Goal: Information Seeking & Learning: Learn about a topic

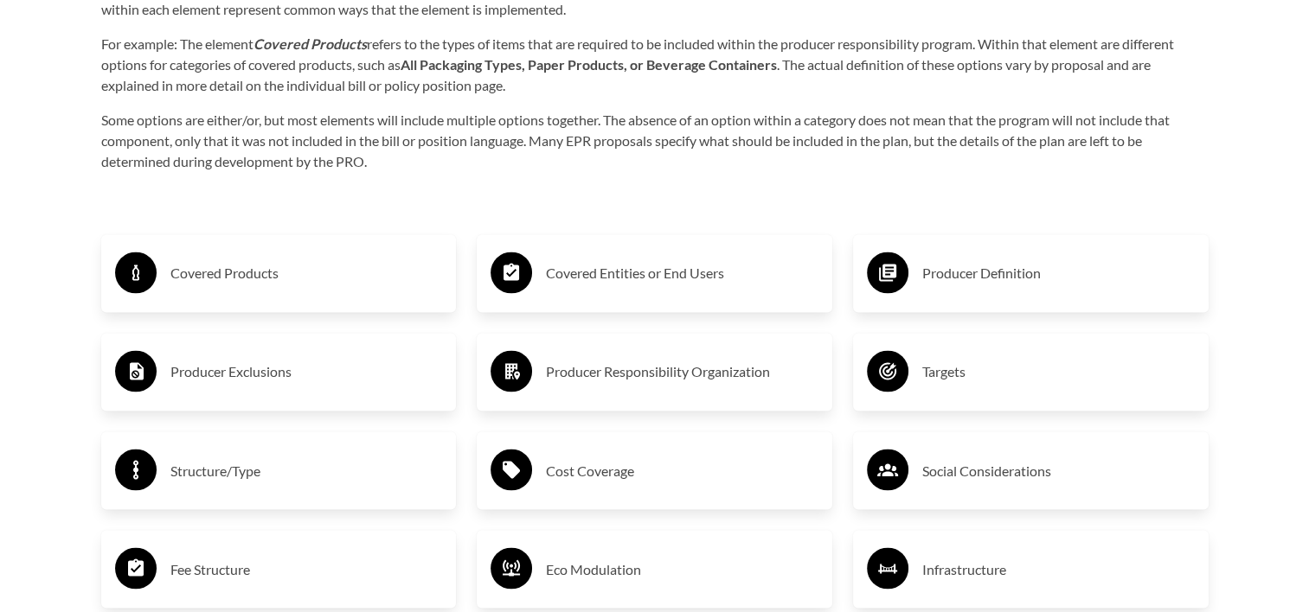
scroll to position [2855, 0]
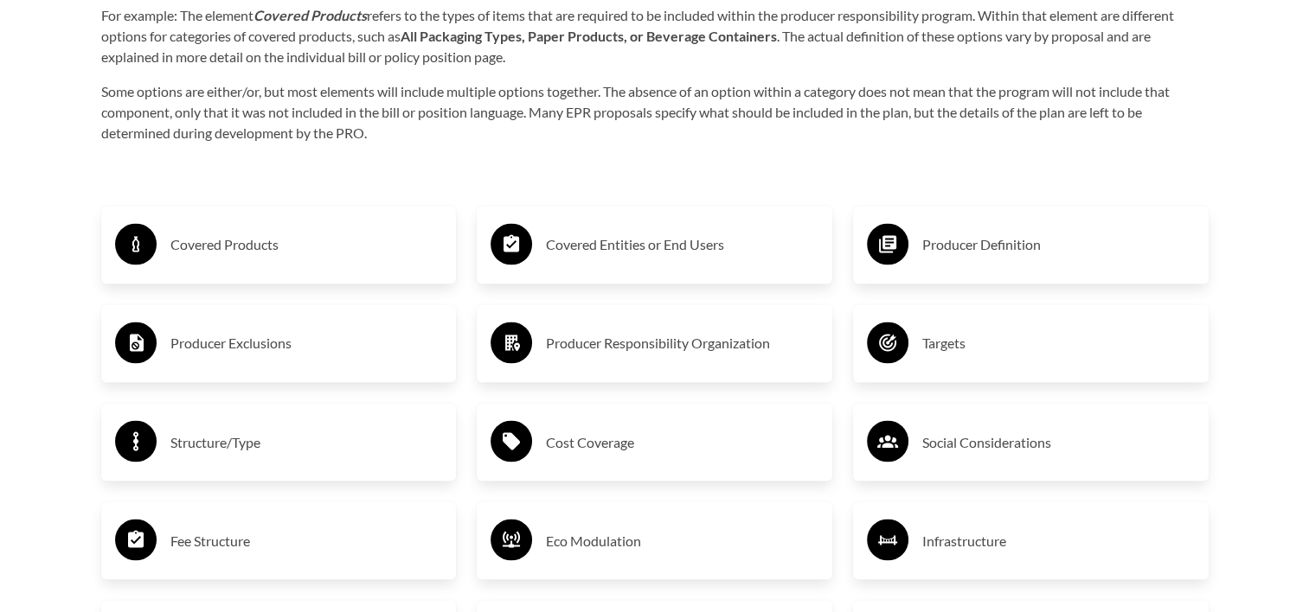
click at [224, 253] on h3 "Covered Products" at bounding box center [306, 245] width 272 height 28
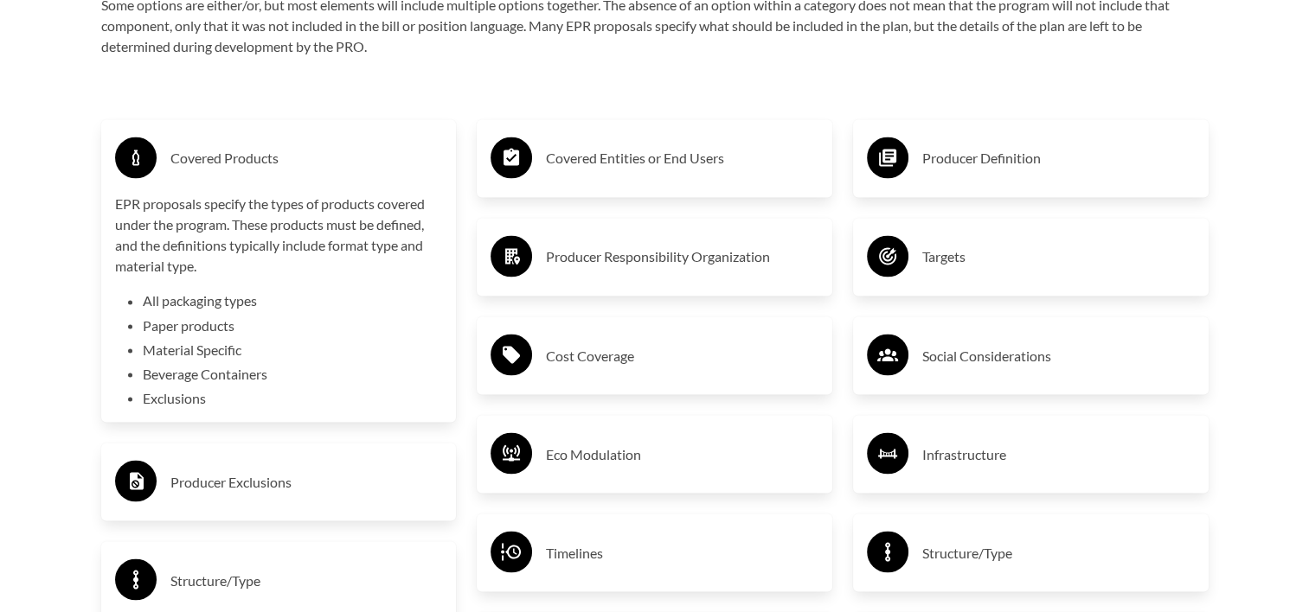
scroll to position [3028, 0]
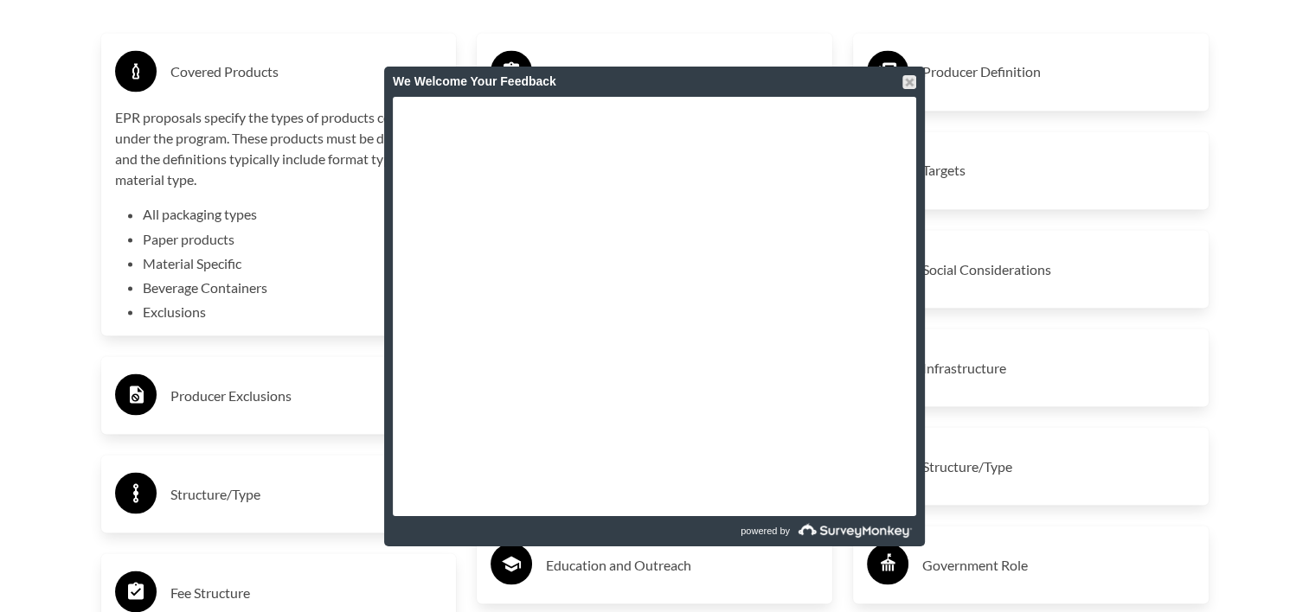
drag, startPoint x: 907, startPoint y: 76, endPoint x: 917, endPoint y: 157, distance: 81.0
click at [837, 76] on div at bounding box center [909, 82] width 14 height 14
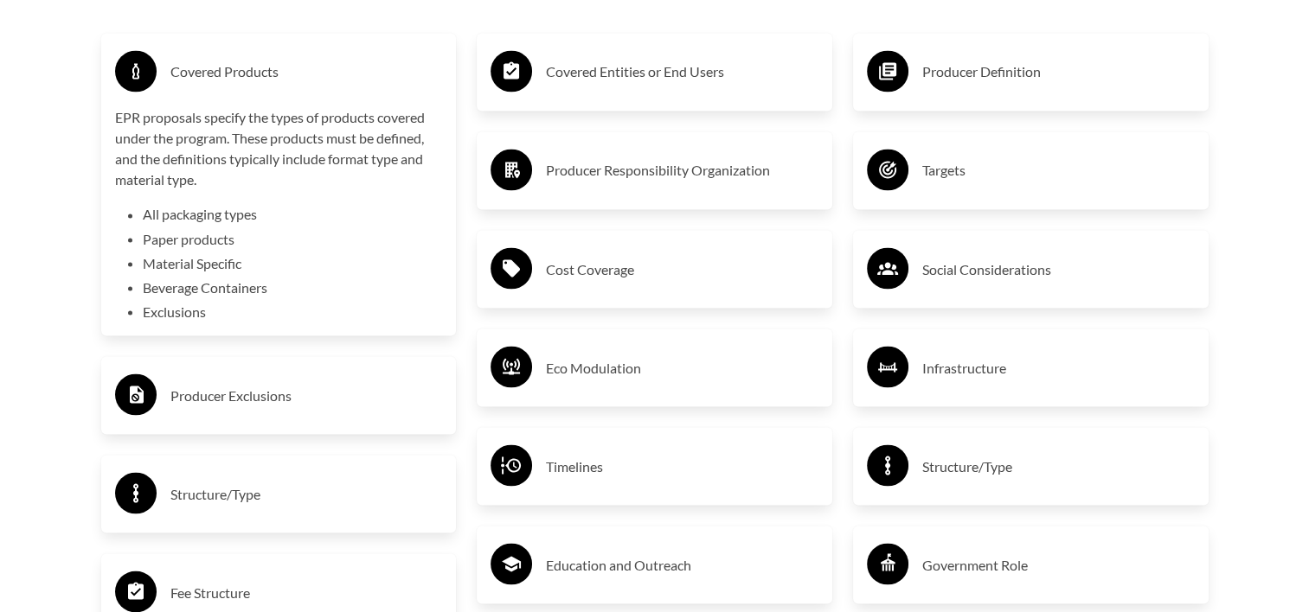
click at [272, 401] on h3 "Producer Exclusions" at bounding box center [306, 395] width 272 height 28
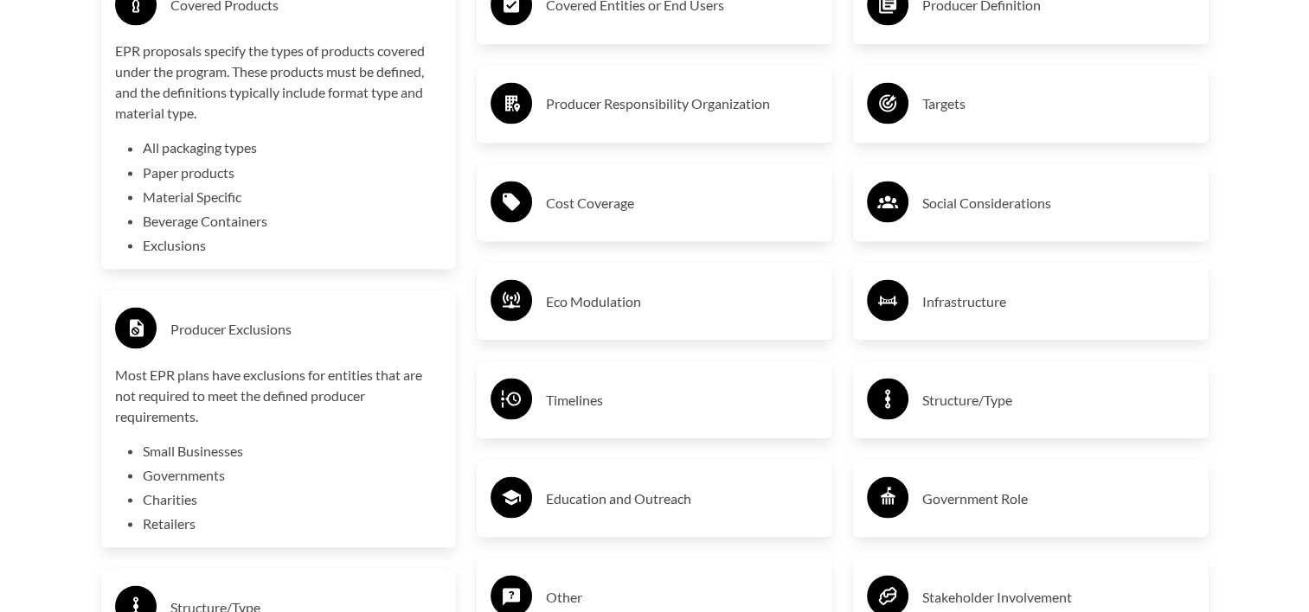
scroll to position [3201, 0]
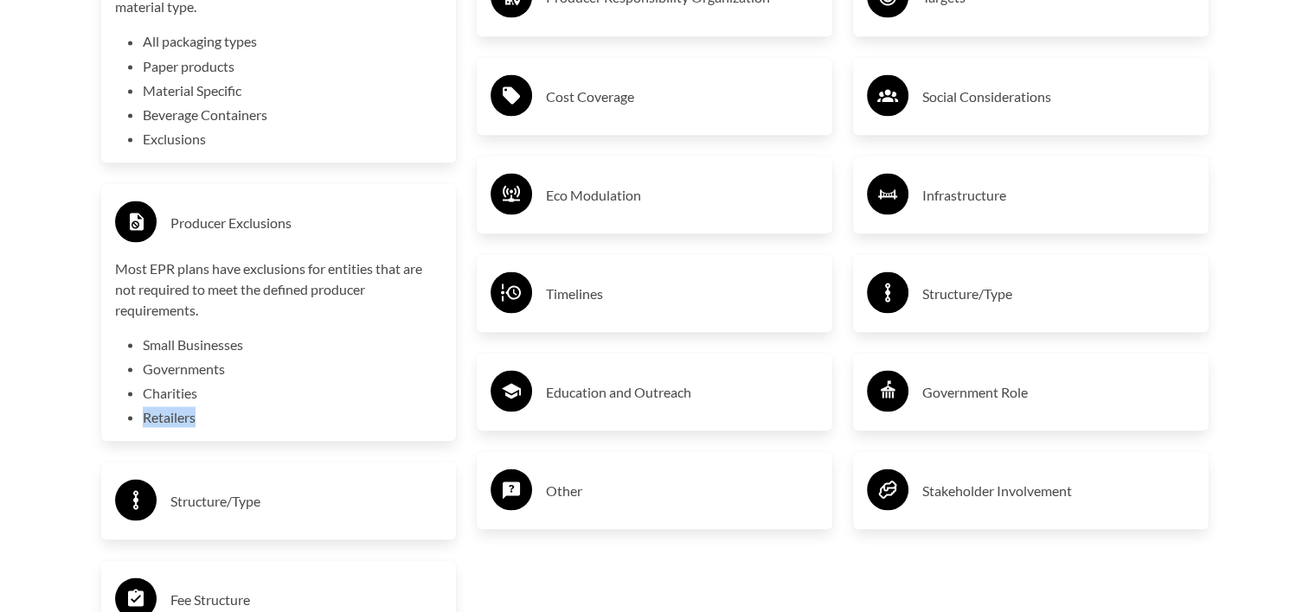
drag, startPoint x: 180, startPoint y: 423, endPoint x: 139, endPoint y: 413, distance: 42.0
click at [139, 413] on div "Most EPR plans have exclusions for entities that are not required to meet the d…" at bounding box center [279, 343] width 328 height 170
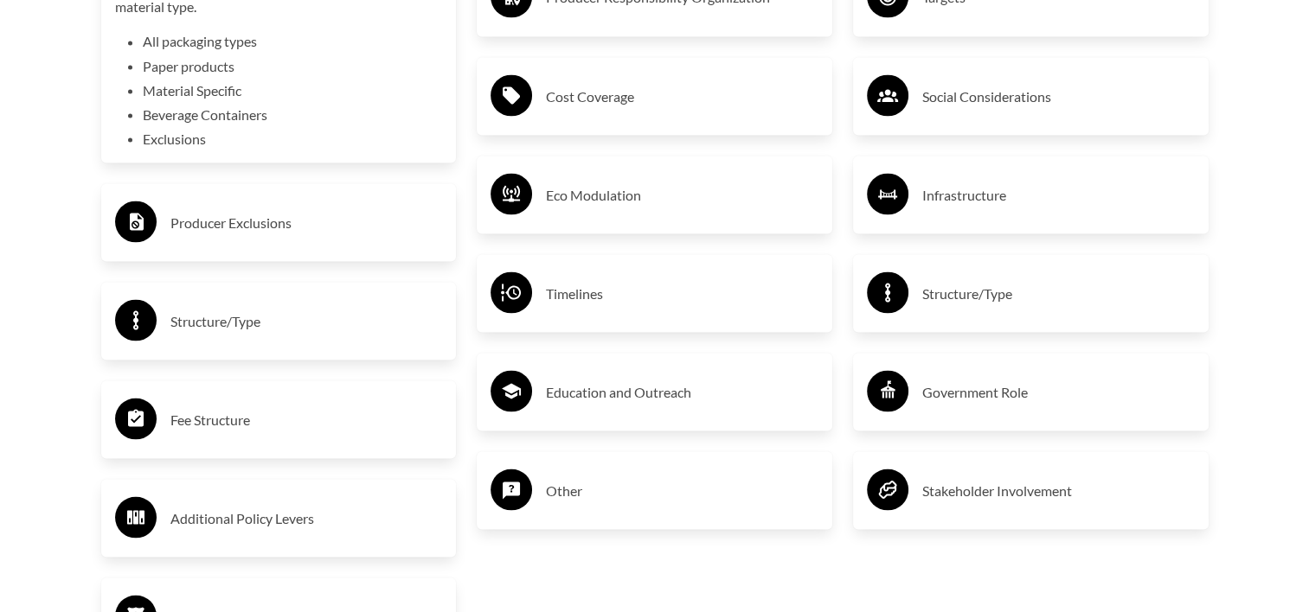
click at [235, 227] on h3 "Producer Exclusions" at bounding box center [306, 222] width 272 height 28
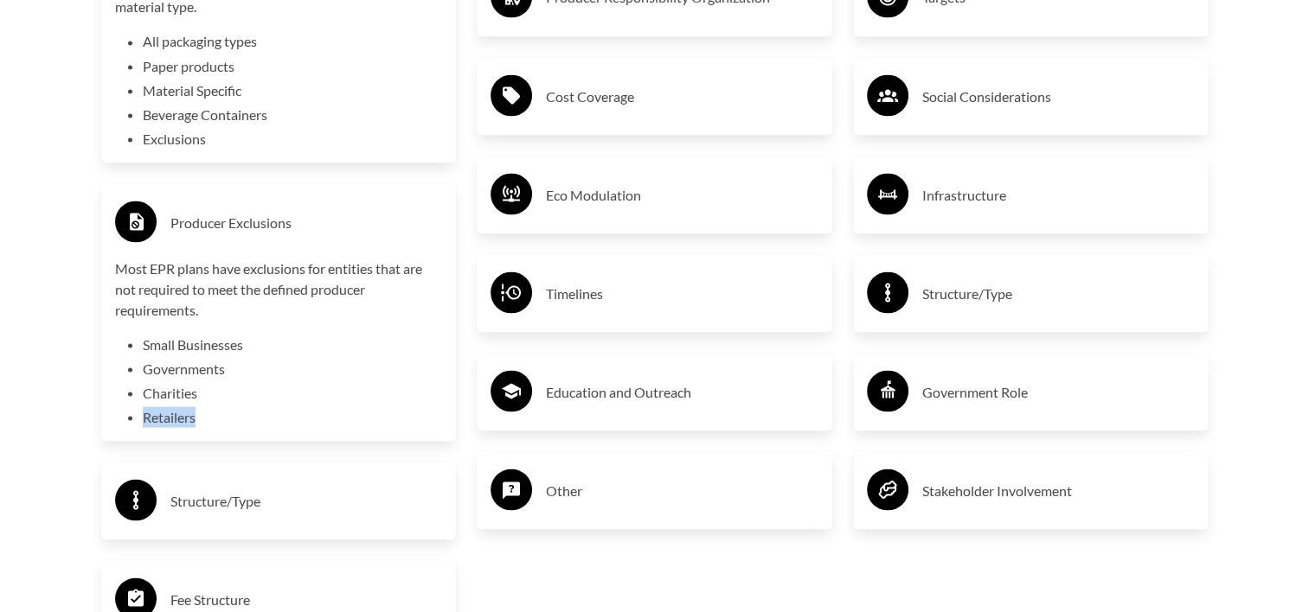
drag, startPoint x: 209, startPoint y: 426, endPoint x: 138, endPoint y: 425, distance: 71.8
click at [138, 425] on div "Most EPR plans have exclusions for entities that are not required to meet the d…" at bounding box center [279, 343] width 328 height 170
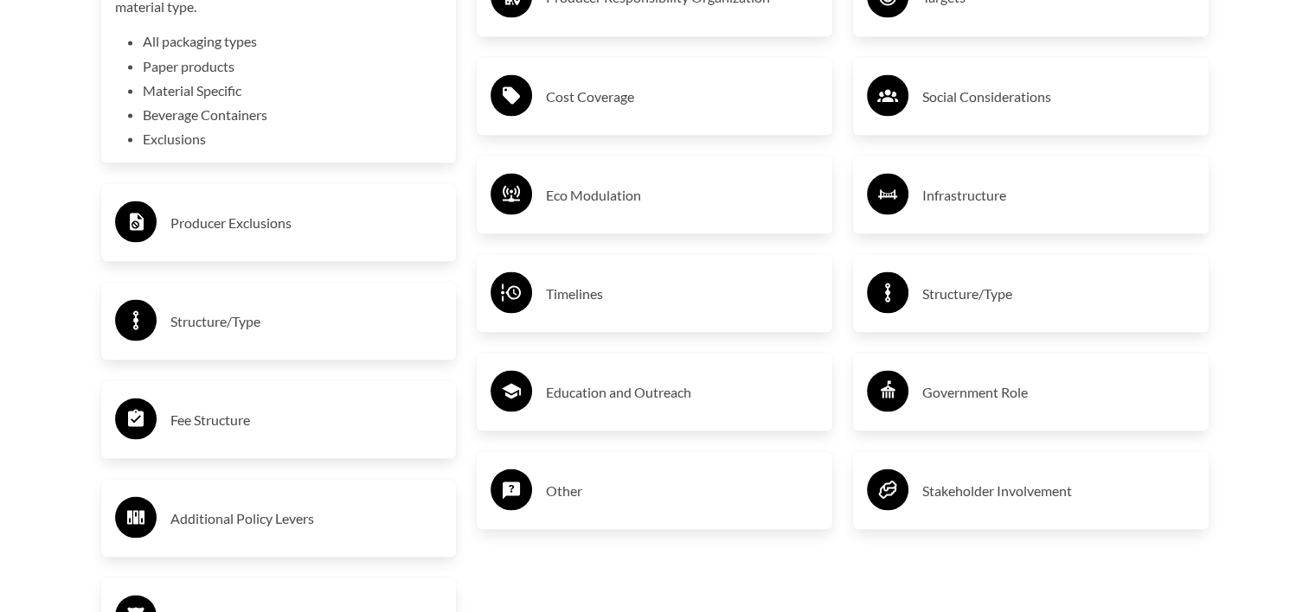
copy li "Retailers"
click at [239, 221] on h3 "Producer Exclusions" at bounding box center [306, 222] width 272 height 28
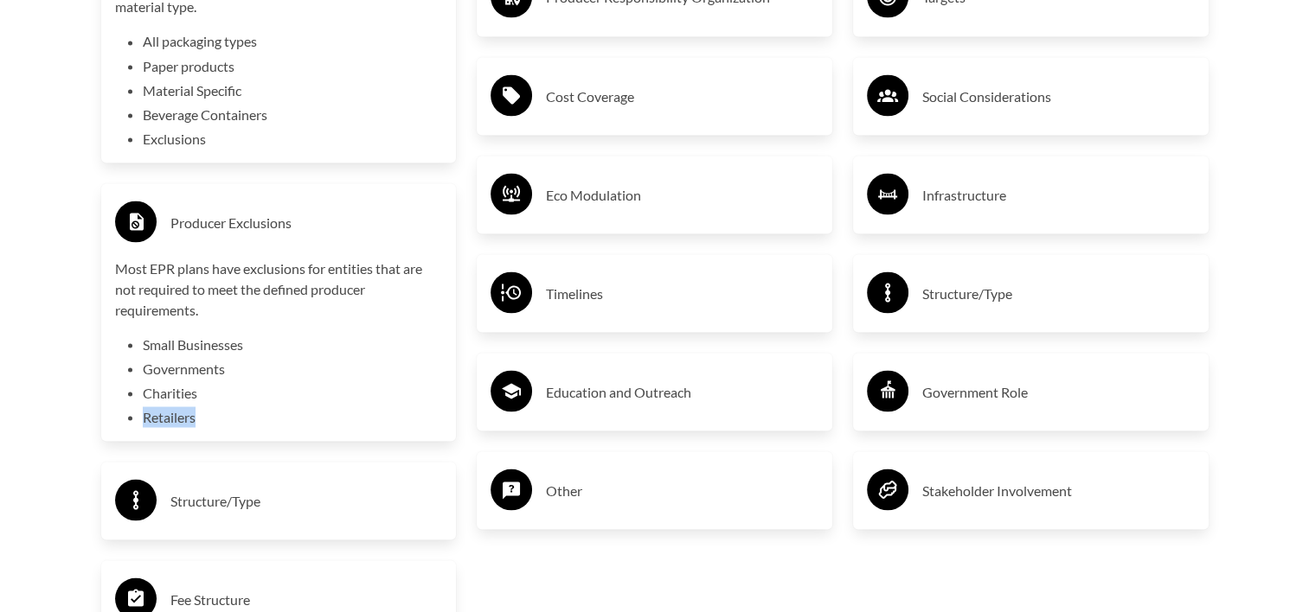
drag, startPoint x: 204, startPoint y: 422, endPoint x: 145, endPoint y: 422, distance: 58.8
click at [145, 422] on li "Retailers" at bounding box center [293, 417] width 300 height 21
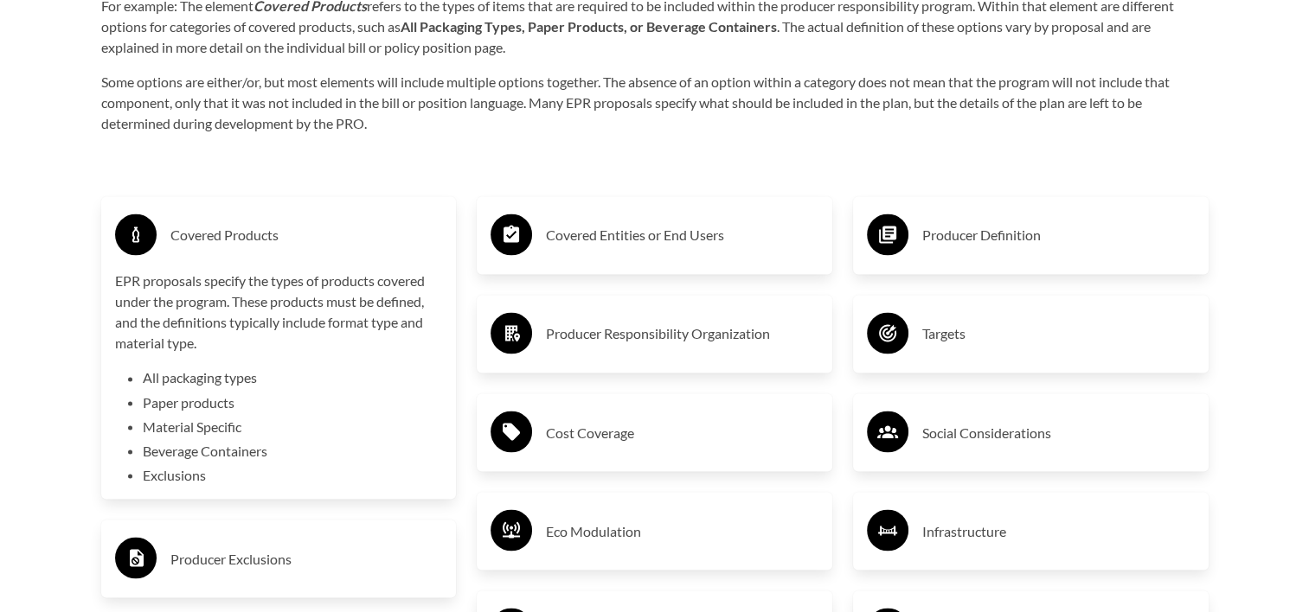
scroll to position [2855, 0]
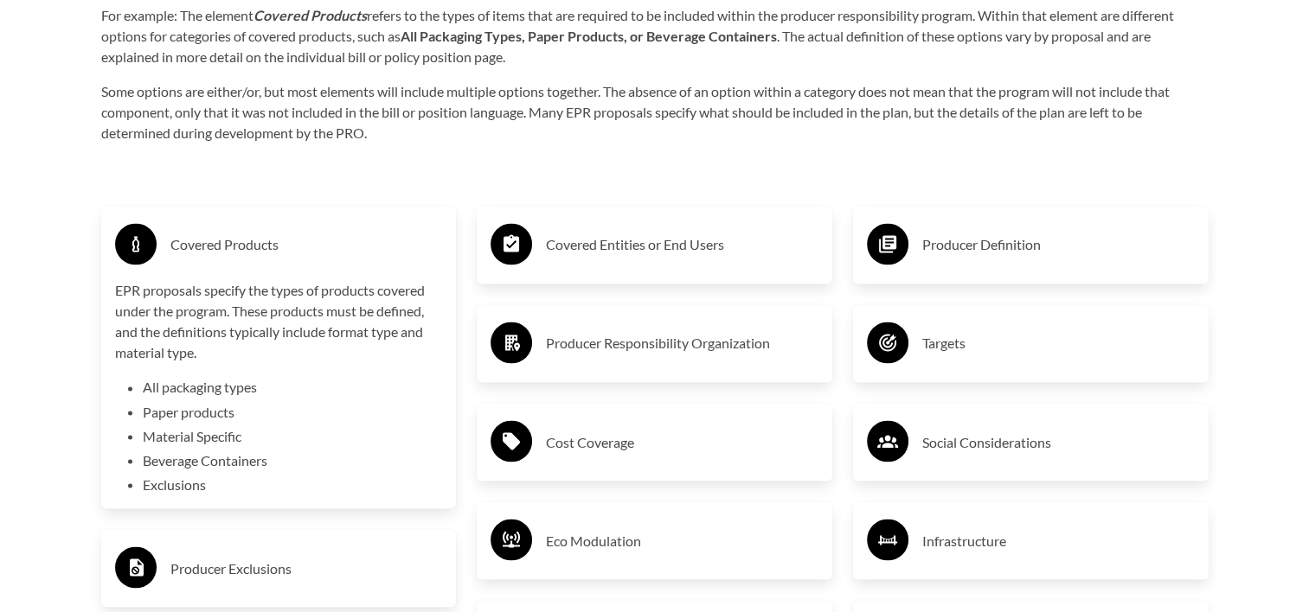
click at [268, 249] on h3 "Covered Products" at bounding box center [306, 245] width 272 height 28
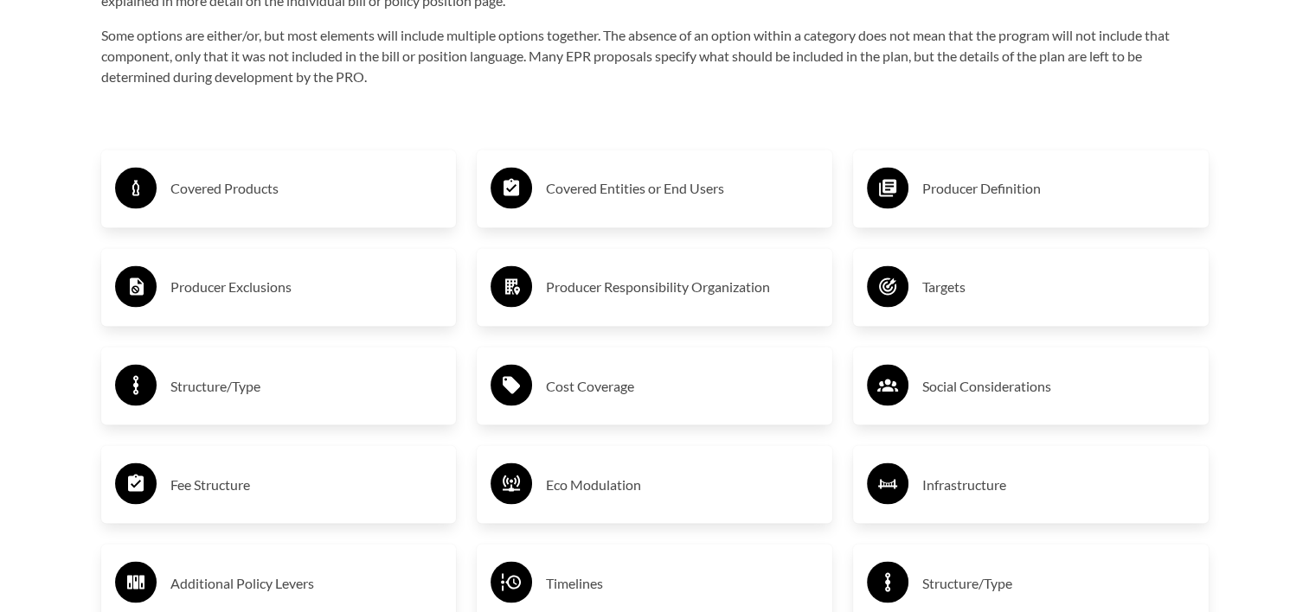
scroll to position [2941, 0]
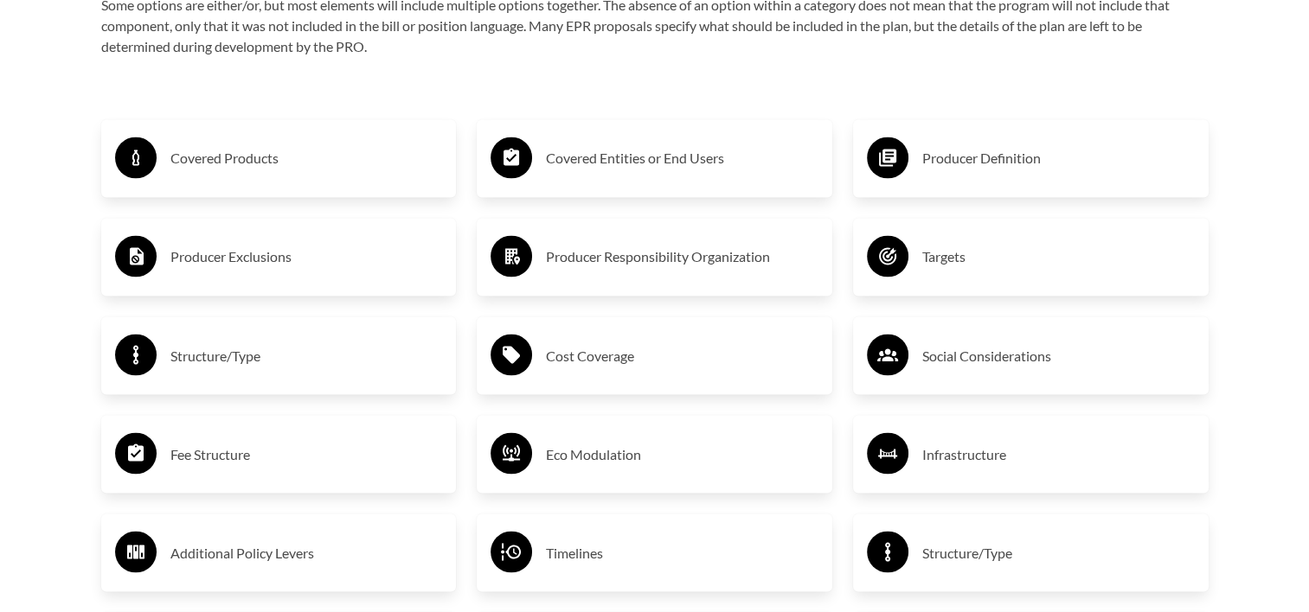
click at [221, 362] on h3 "Structure/Type" at bounding box center [306, 356] width 272 height 28
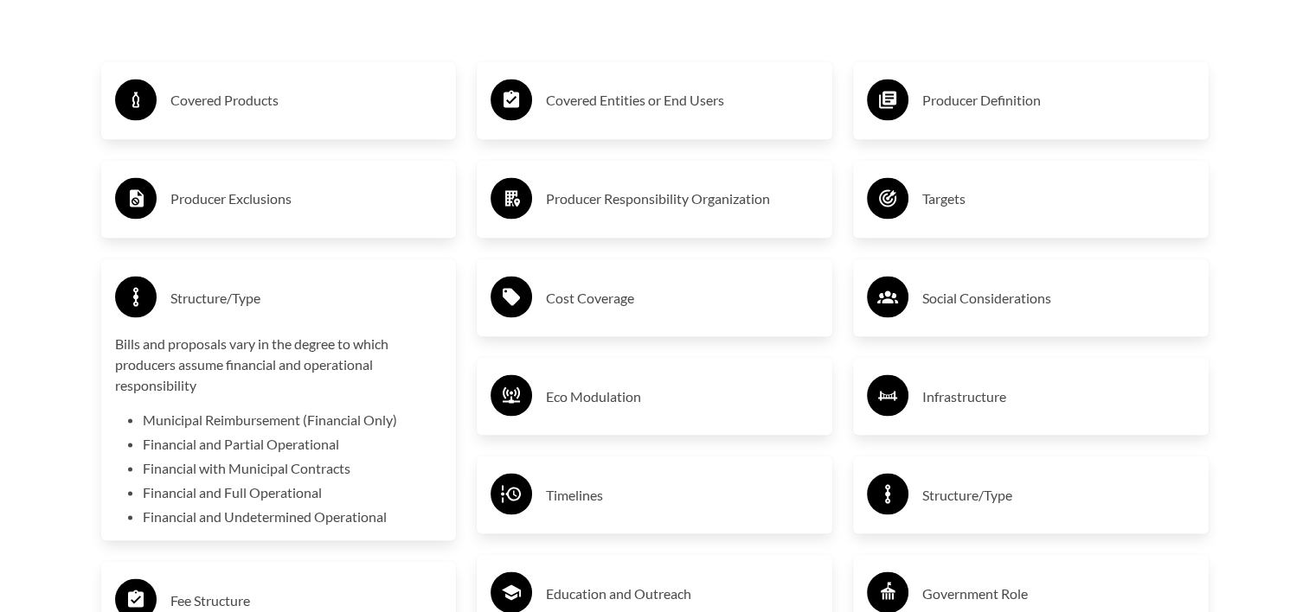
scroll to position [3028, 0]
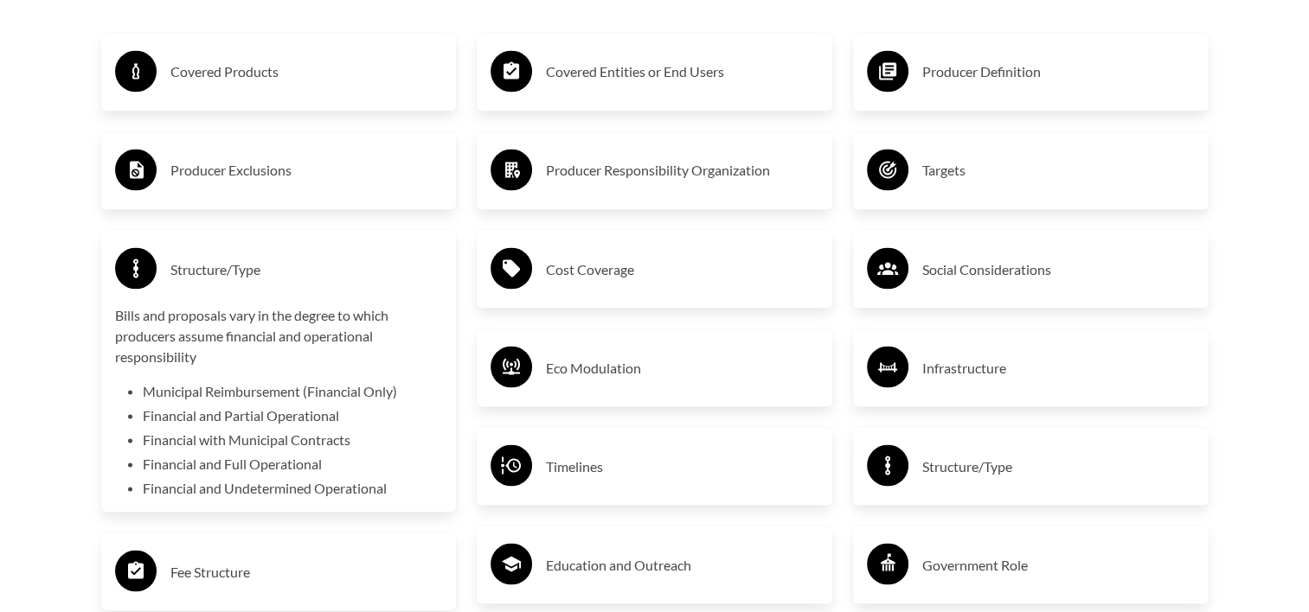
click at [273, 267] on h3 "Structure/Type" at bounding box center [306, 269] width 272 height 28
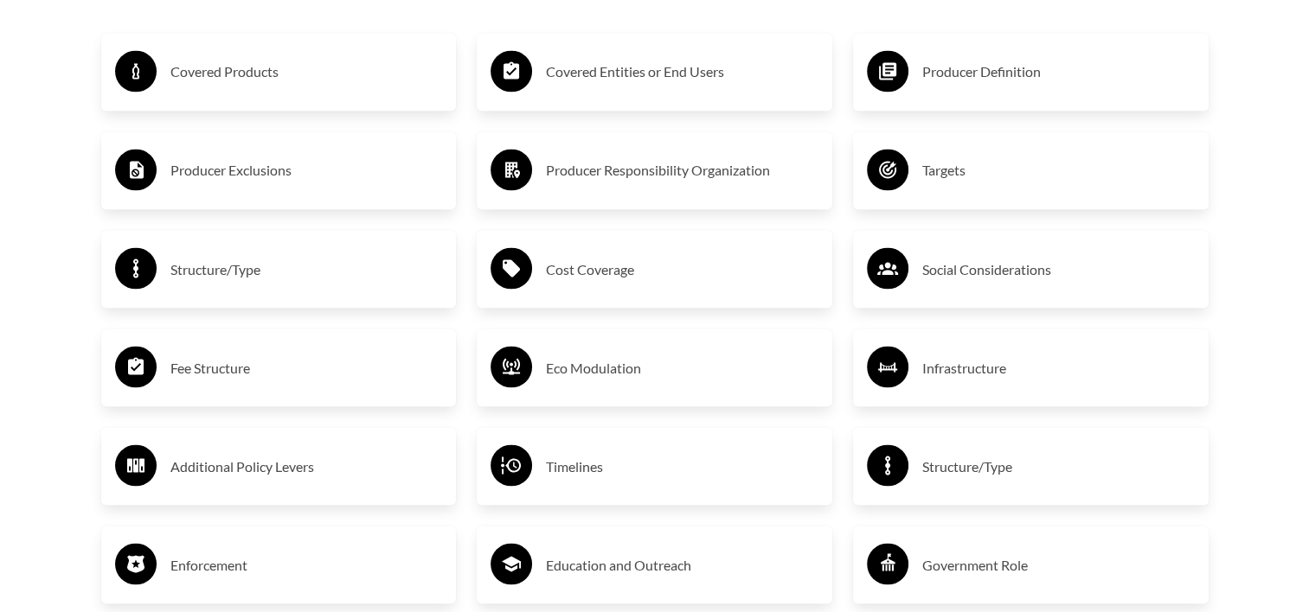
click at [265, 379] on h3 "Fee Structure" at bounding box center [306, 368] width 272 height 28
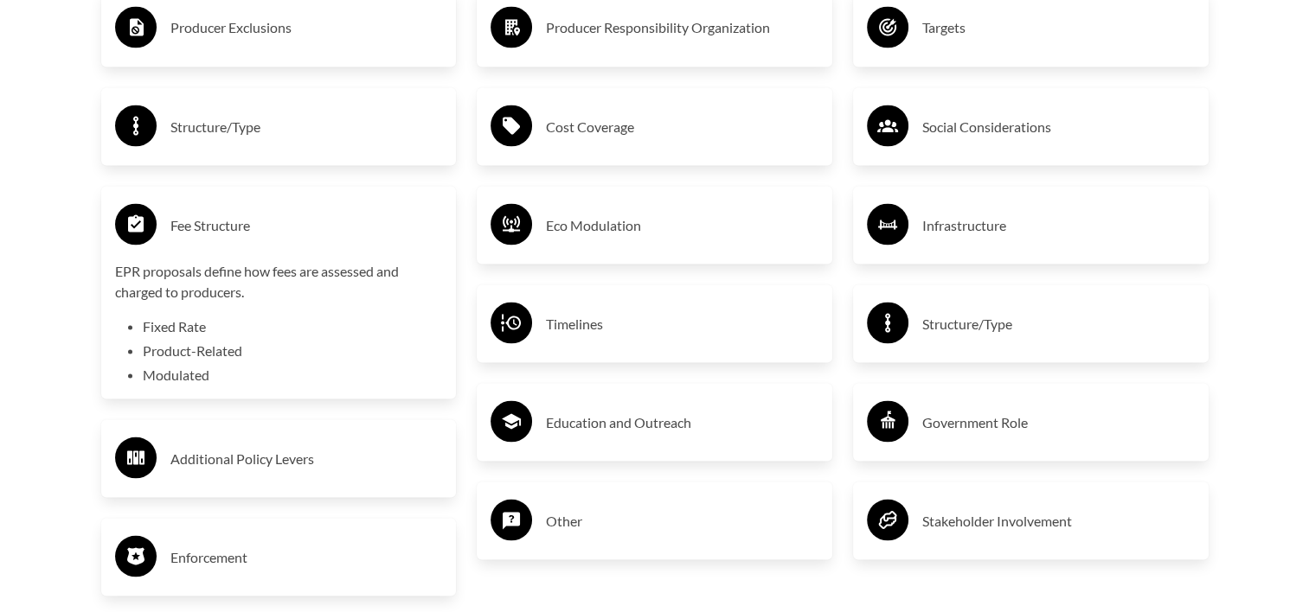
scroll to position [3201, 0]
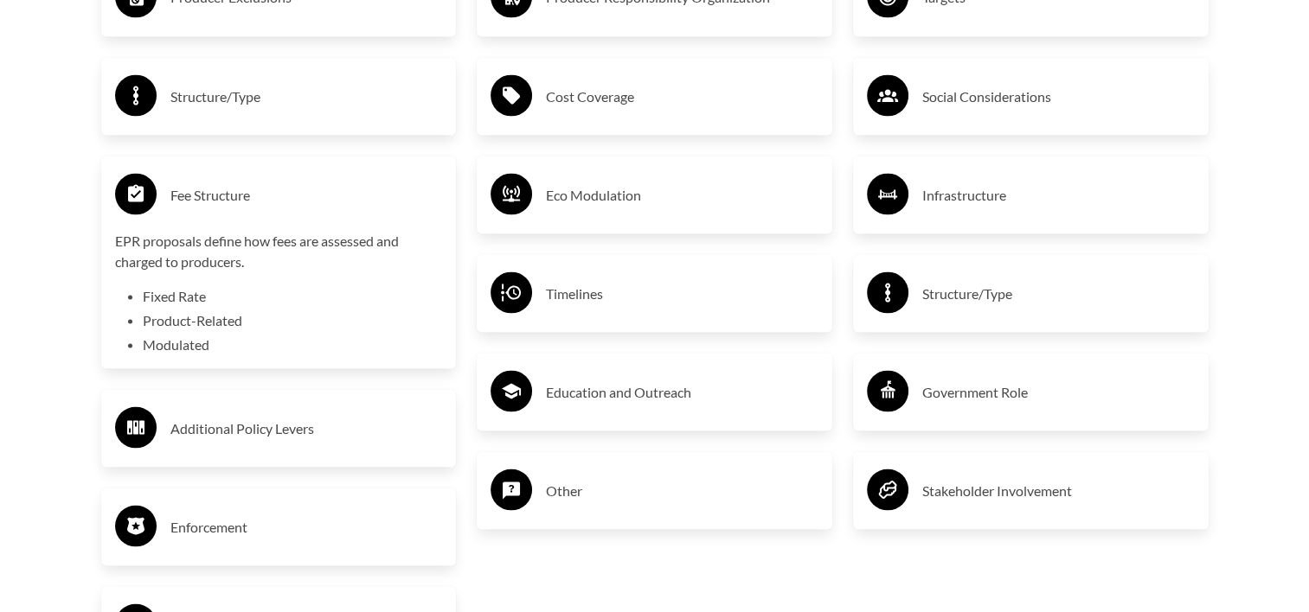
click at [285, 433] on h3 "Additional Policy Levers" at bounding box center [306, 428] width 272 height 28
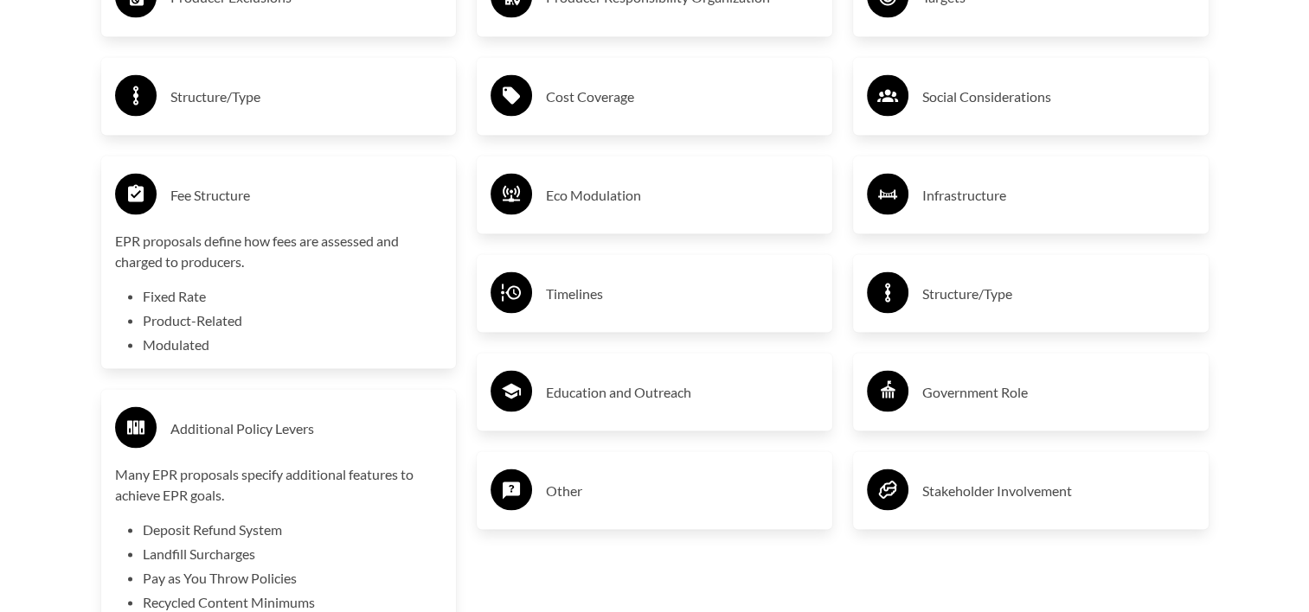
click at [245, 205] on h3 "Fee Structure" at bounding box center [306, 195] width 272 height 28
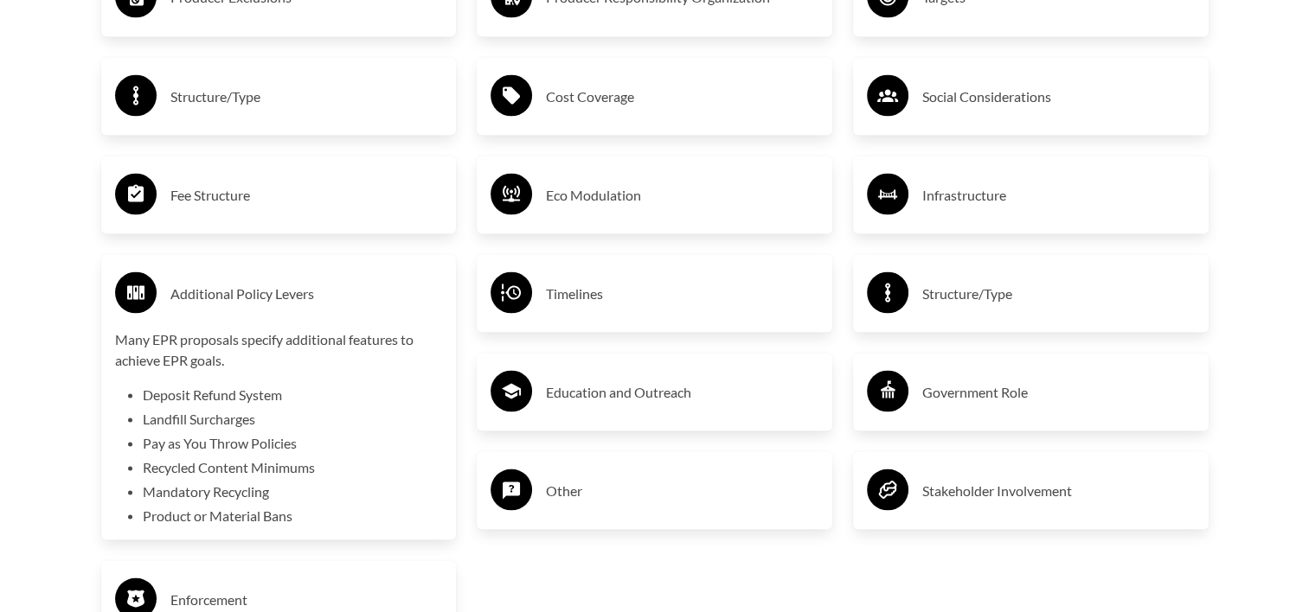
click at [291, 302] on h3 "Additional Policy Levers" at bounding box center [306, 293] width 272 height 28
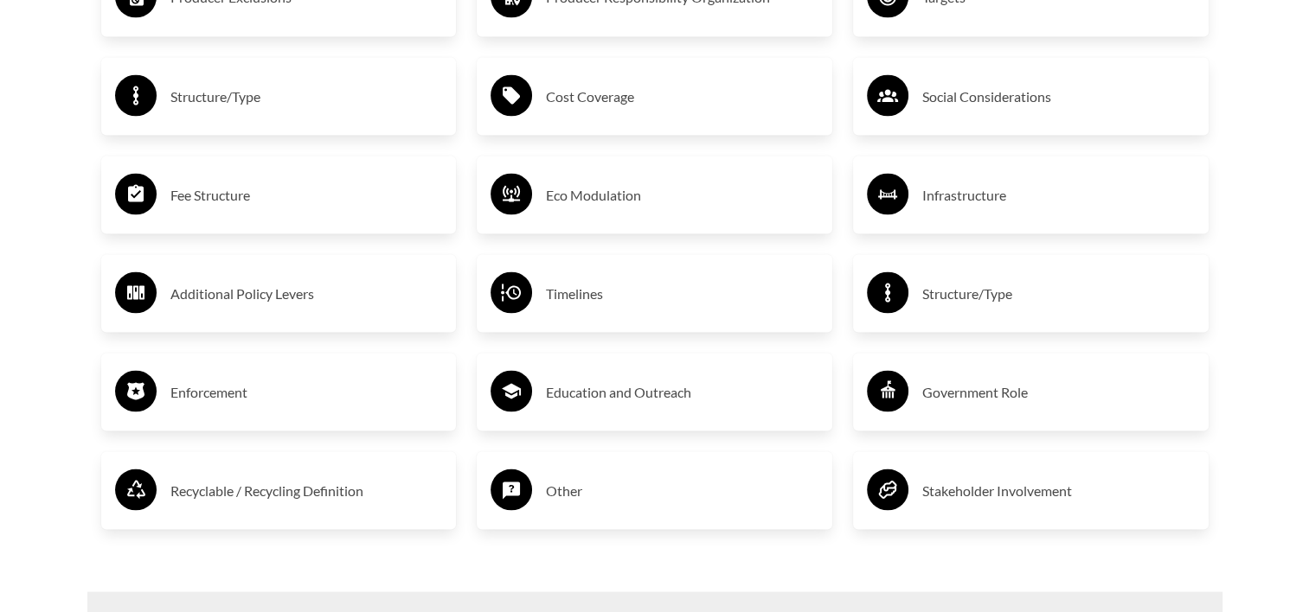
click at [274, 408] on div "Enforcement" at bounding box center [279, 392] width 328 height 50
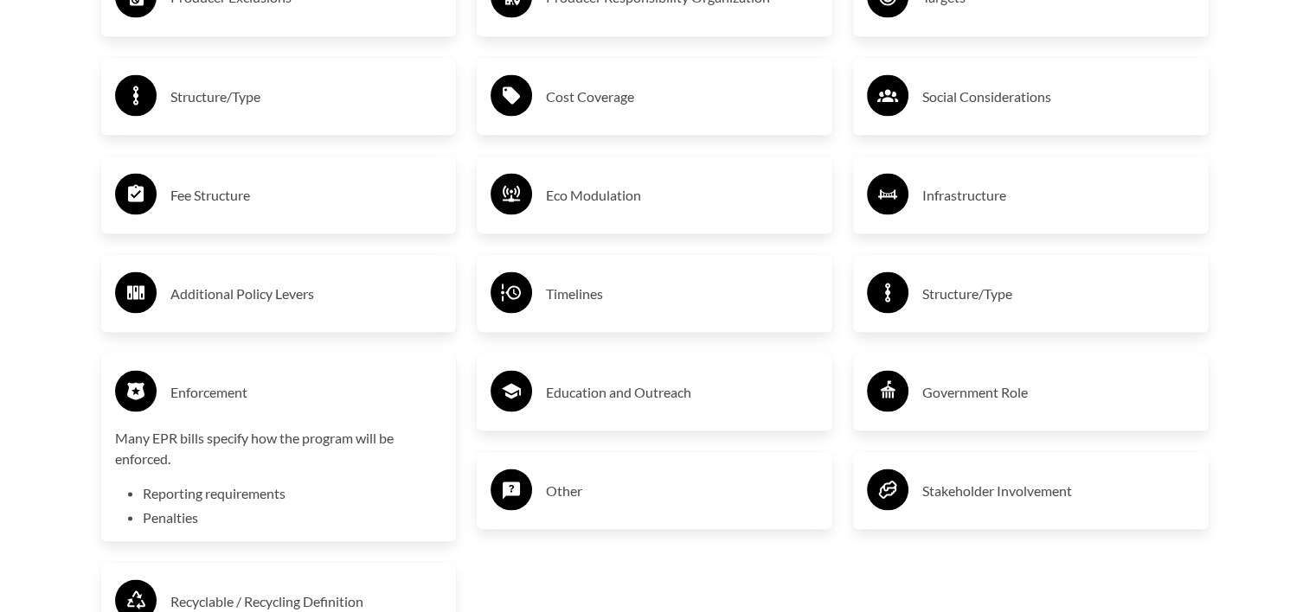
click at [273, 407] on div "Enforcement" at bounding box center [279, 392] width 328 height 50
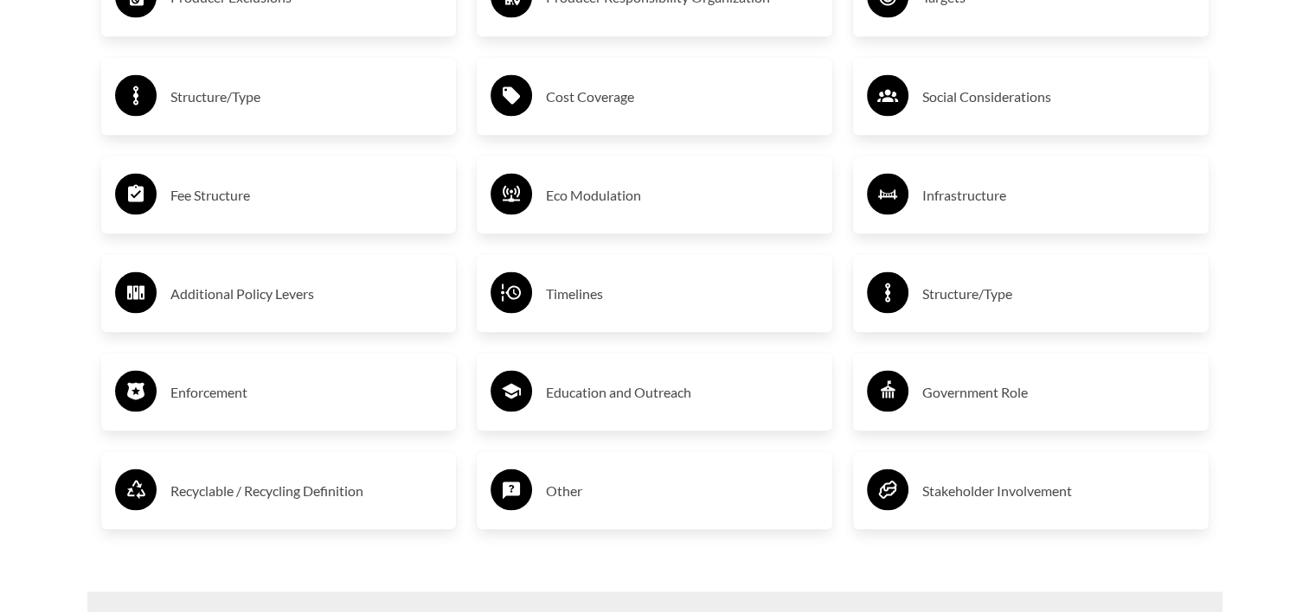
click at [255, 493] on h3 "Recyclable / Recycling Definition" at bounding box center [306, 491] width 272 height 28
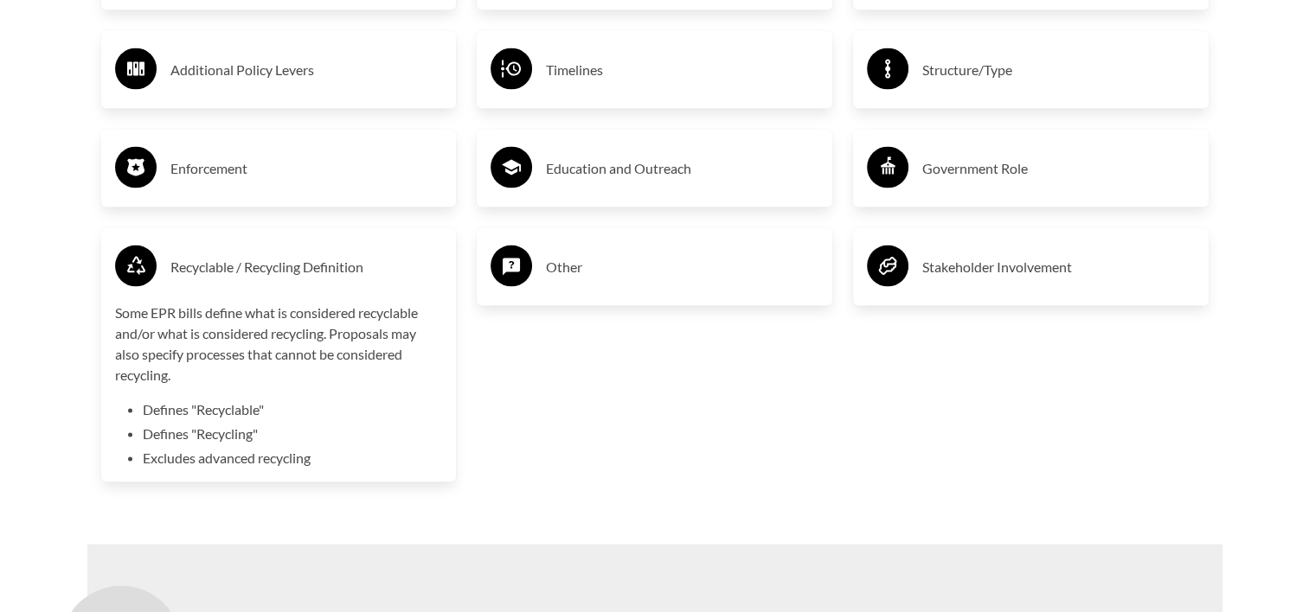
scroll to position [3460, 0]
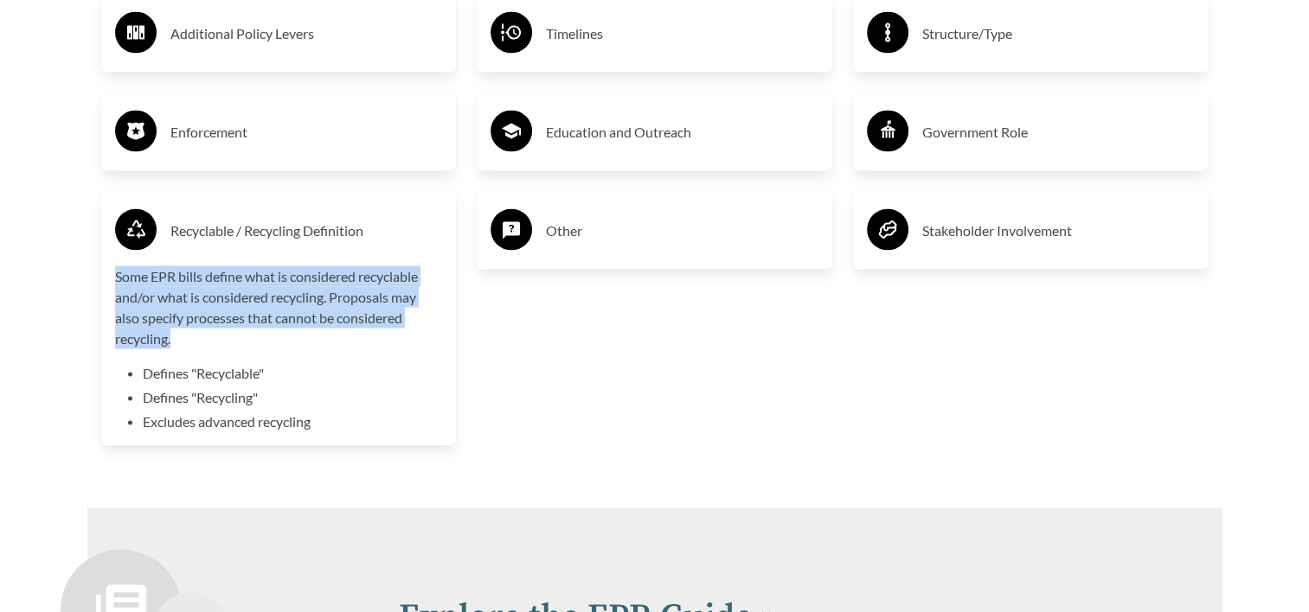
drag, startPoint x: 116, startPoint y: 273, endPoint x: 170, endPoint y: 341, distance: 86.7
click at [170, 341] on p "Some EPR bills define what is considered recyclable and/or what is considered r…" at bounding box center [279, 307] width 328 height 83
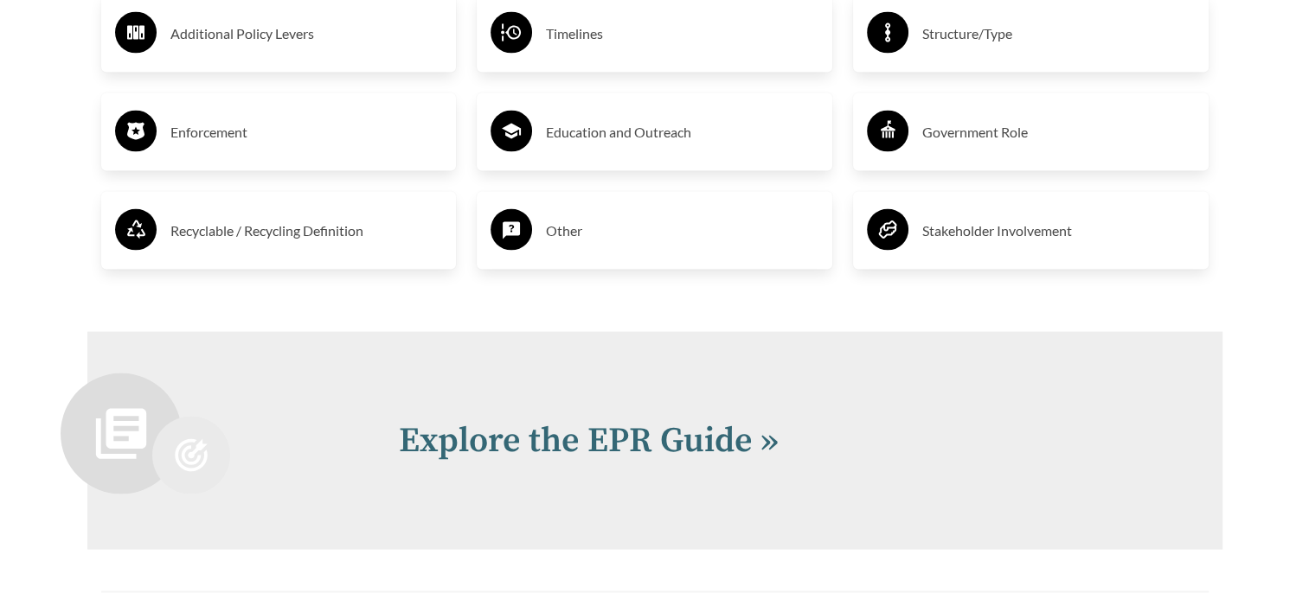
click at [253, 228] on h3 "Recyclable / Recycling Definition" at bounding box center [306, 231] width 272 height 28
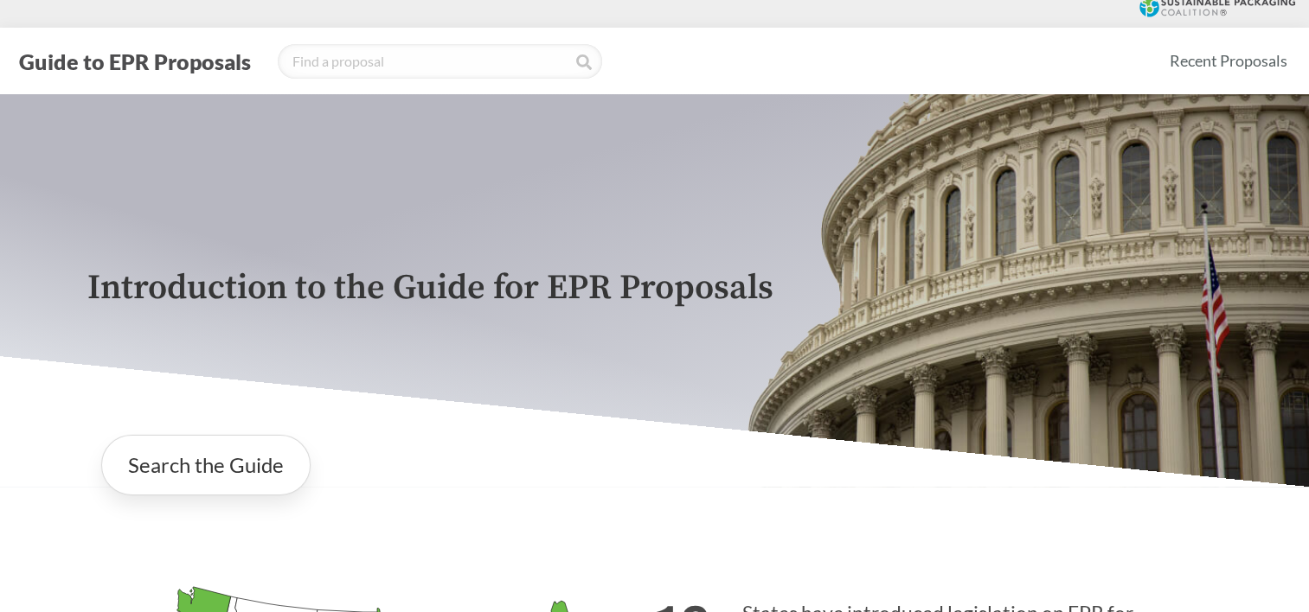
scroll to position [0, 0]
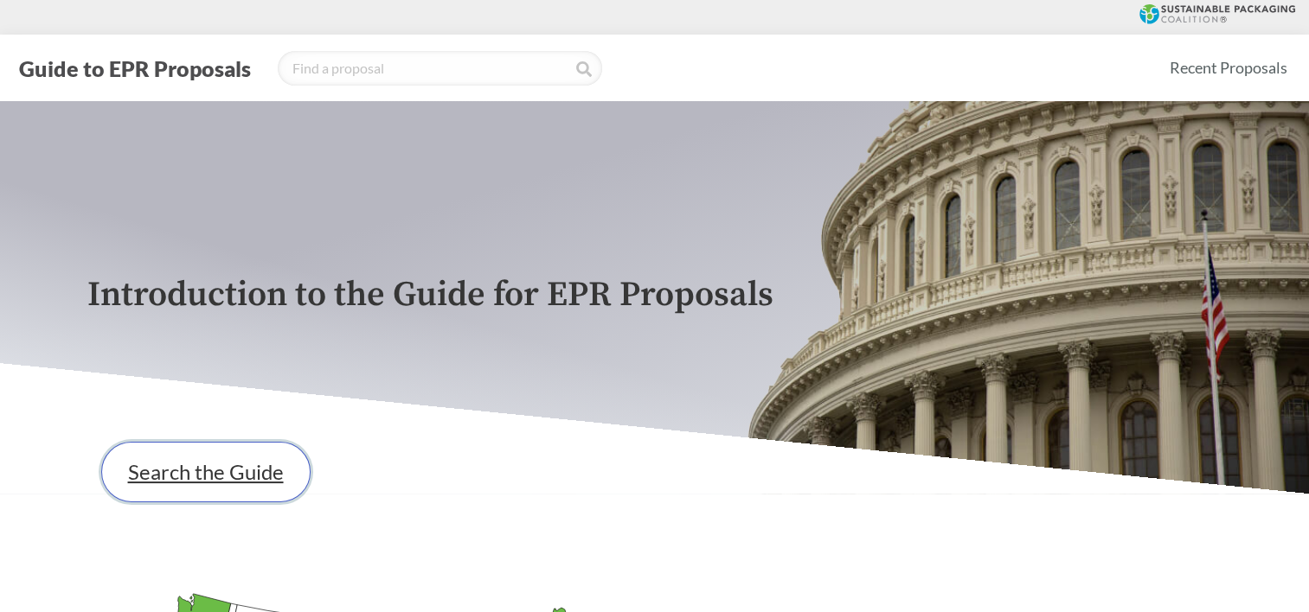
click at [170, 485] on link "Search the Guide" at bounding box center [205, 472] width 209 height 61
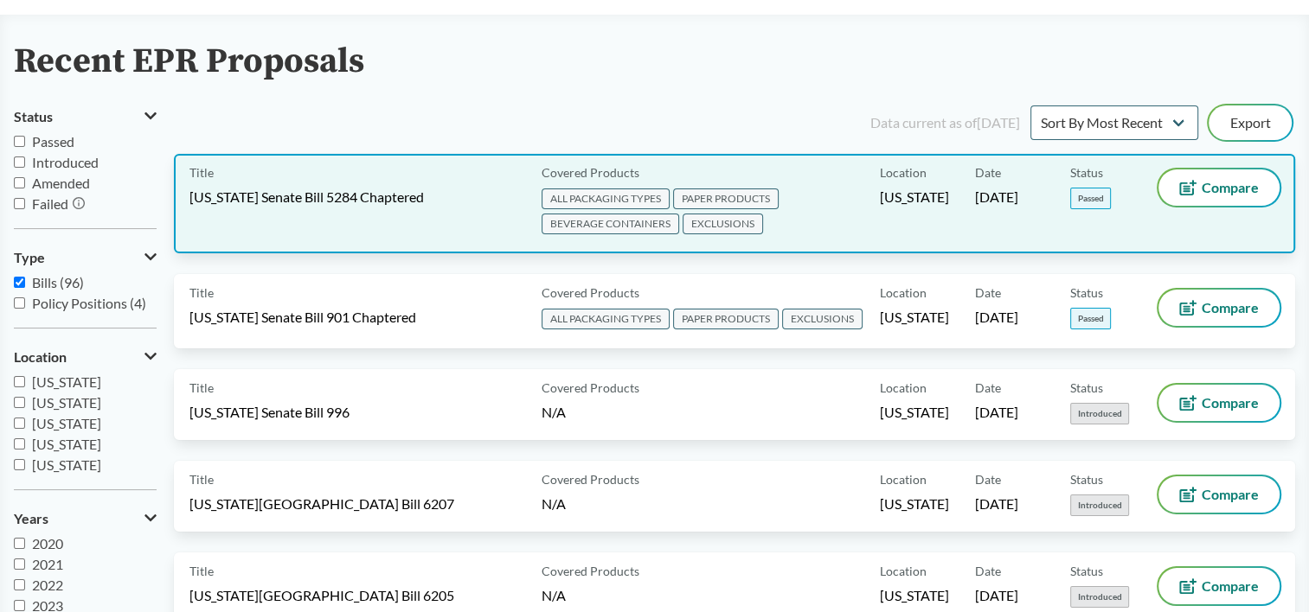
scroll to position [173, 0]
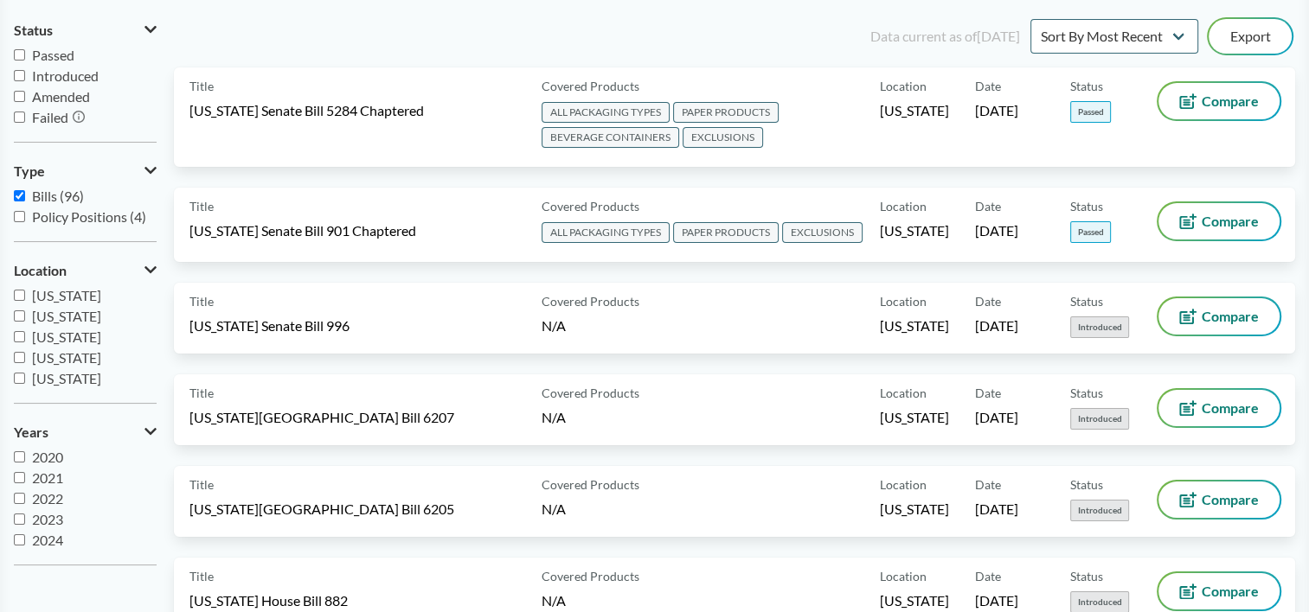
click at [22, 56] on input "Passed" at bounding box center [19, 54] width 11 height 11
checkbox input "true"
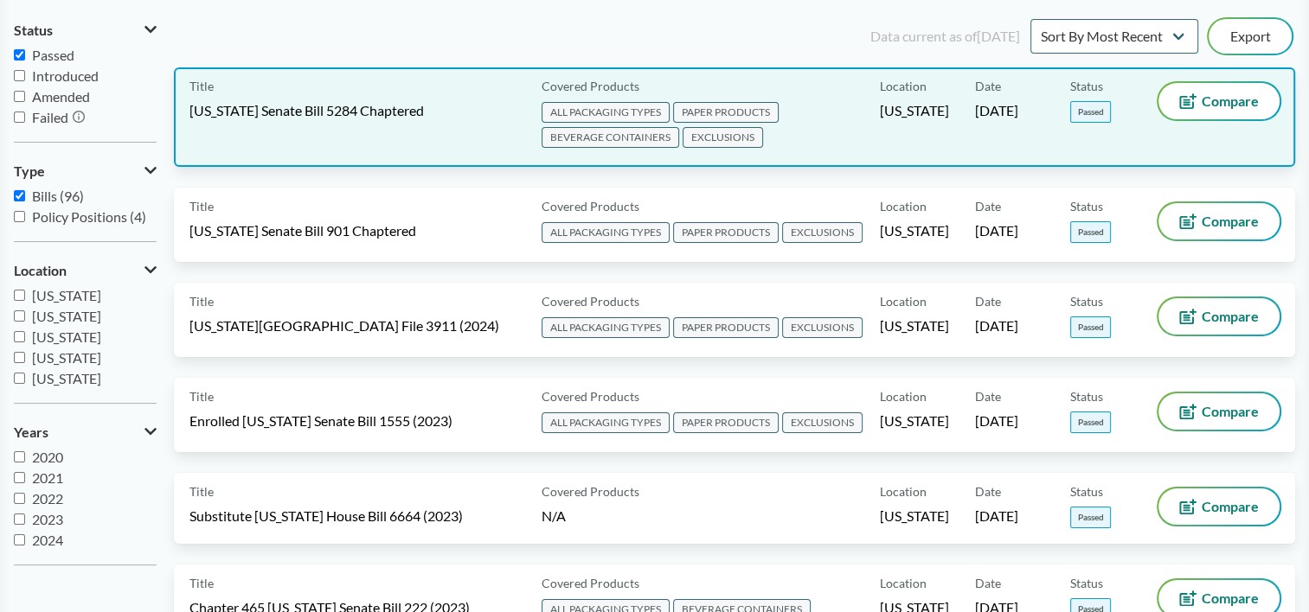
click at [358, 143] on div "Title [US_STATE] Senate Bill 5284 Chaptered" at bounding box center [361, 117] width 345 height 68
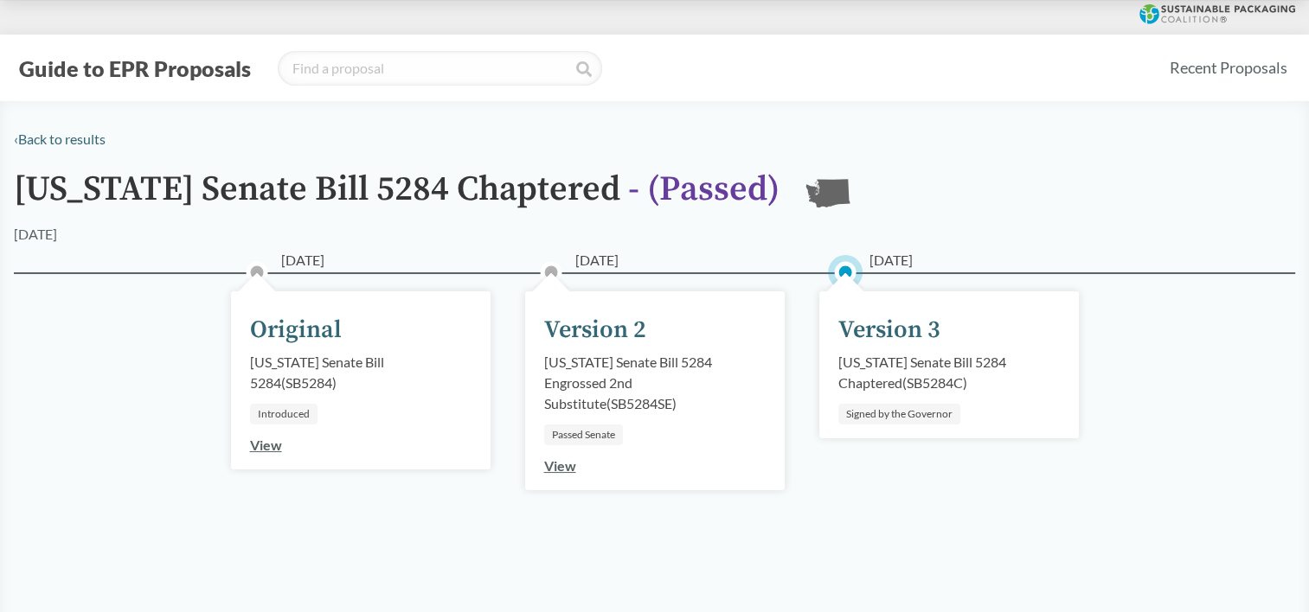
click at [264, 446] on link "View" at bounding box center [266, 445] width 32 height 16
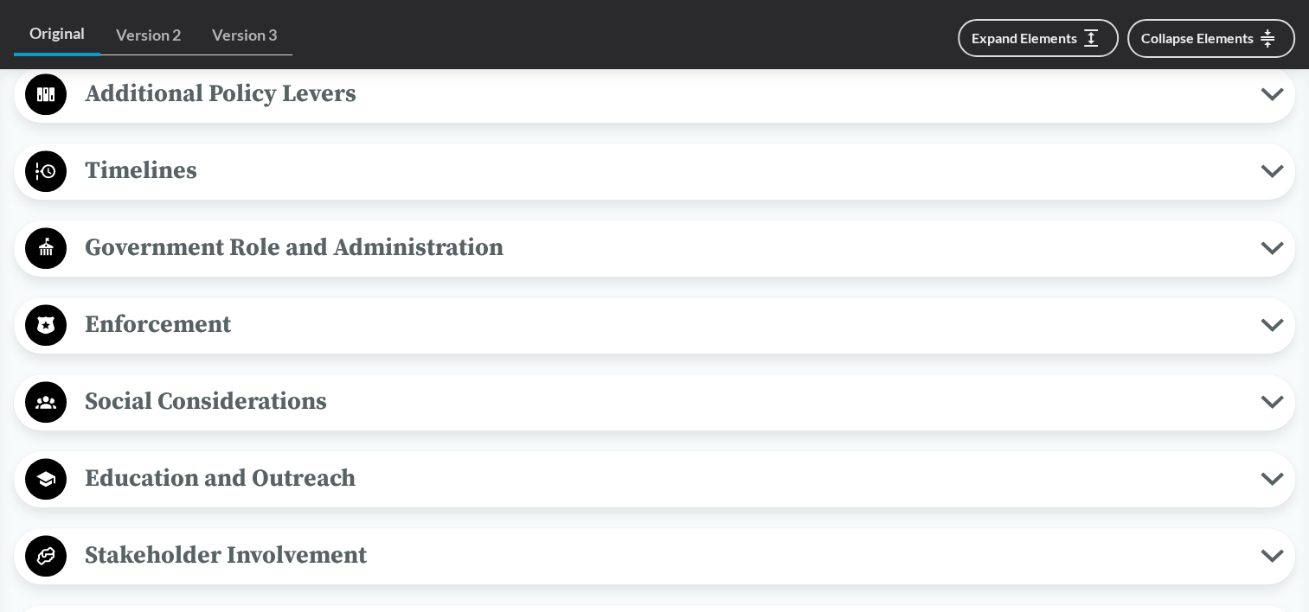
scroll to position [1557, 0]
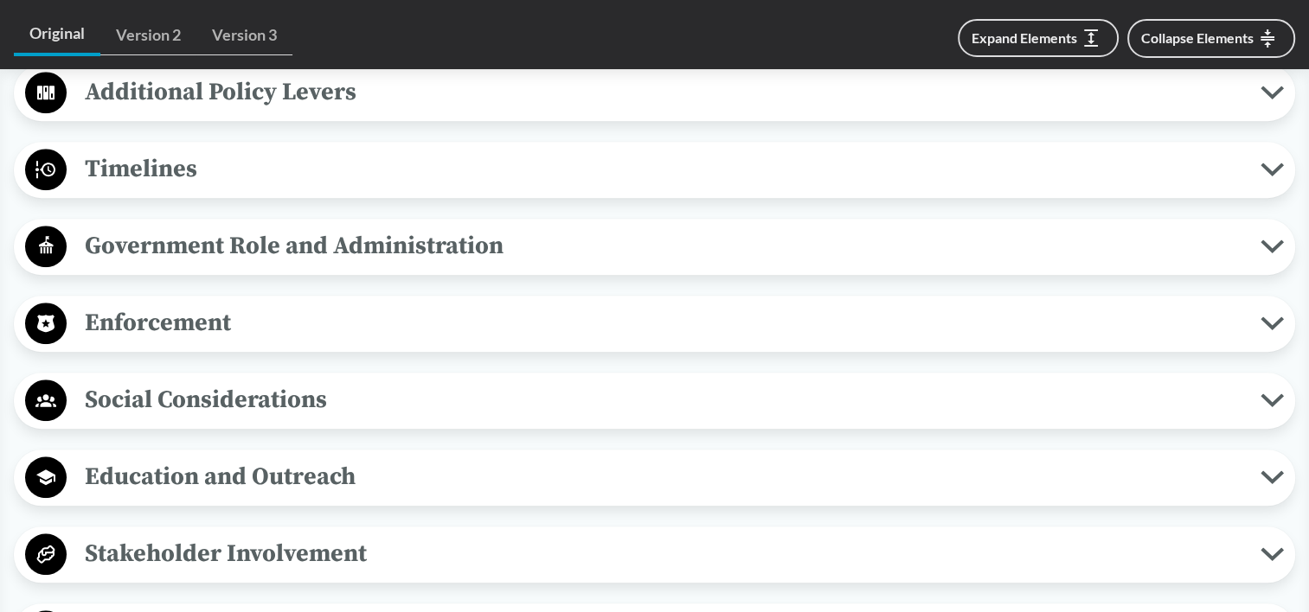
click at [205, 167] on span "Timelines" at bounding box center [664, 169] width 1194 height 39
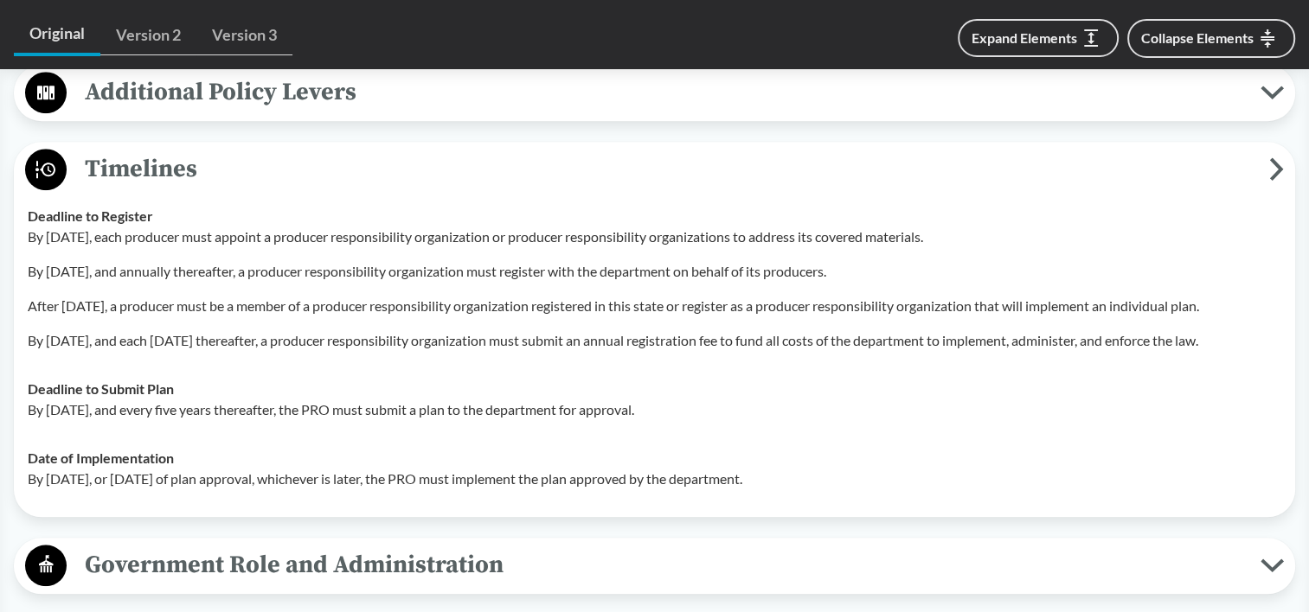
click at [211, 171] on span "Timelines" at bounding box center [668, 169] width 1202 height 39
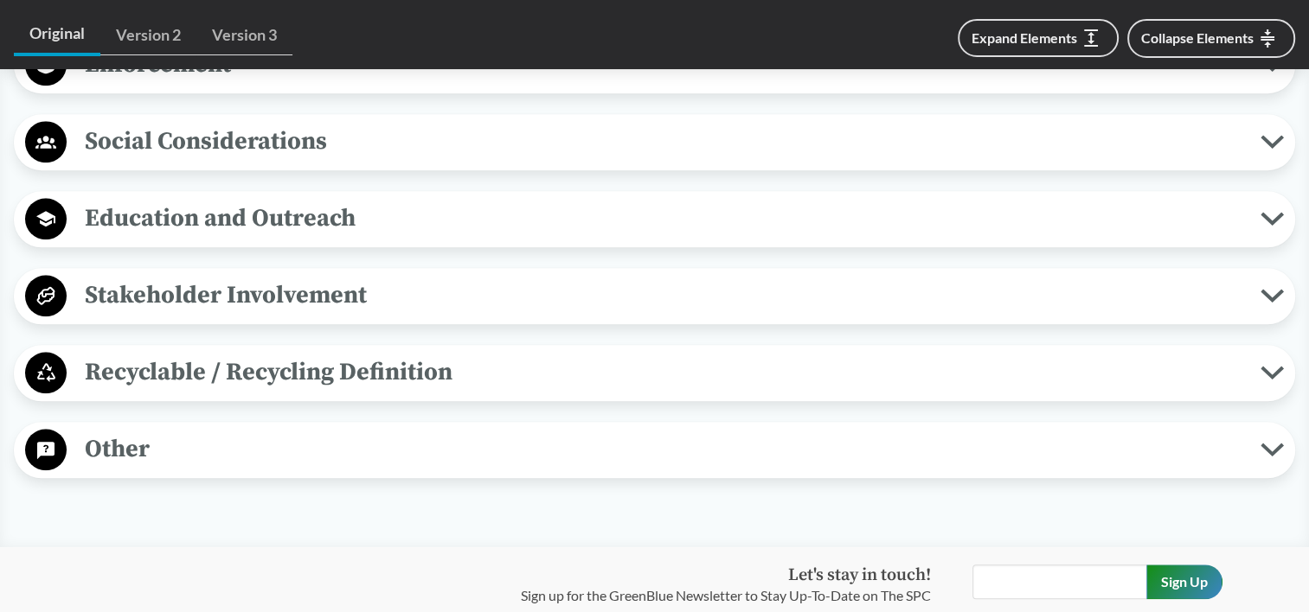
scroll to position [1817, 0]
click at [314, 362] on span "Recyclable / Recycling Definition" at bounding box center [664, 371] width 1194 height 39
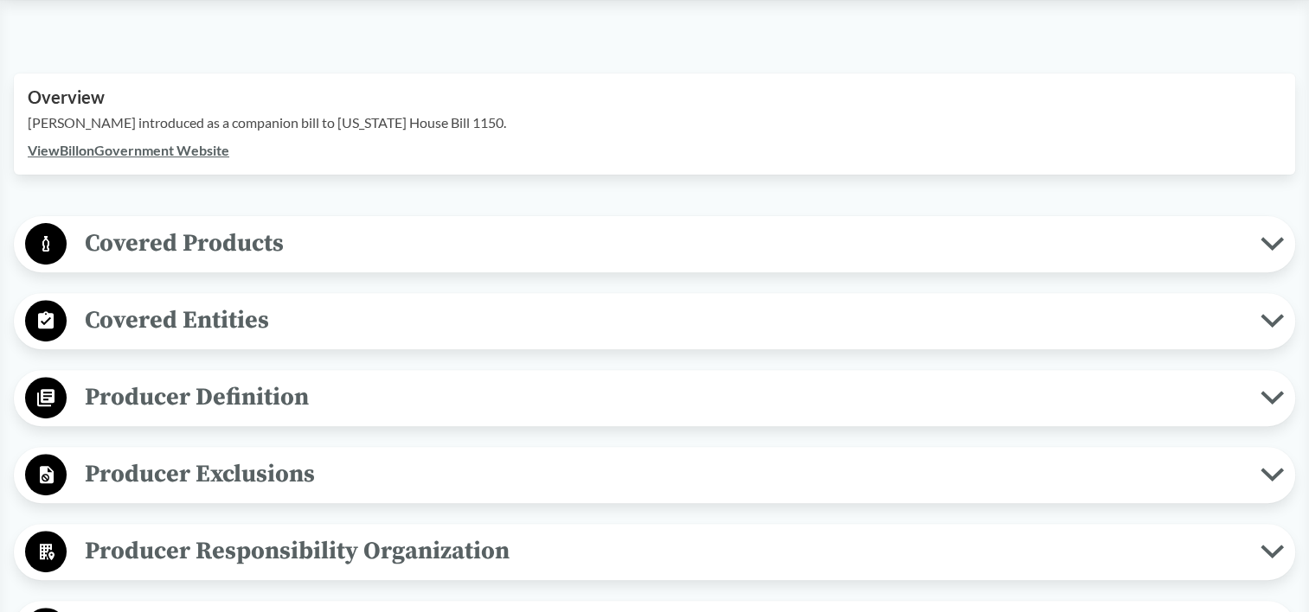
scroll to position [519, 0]
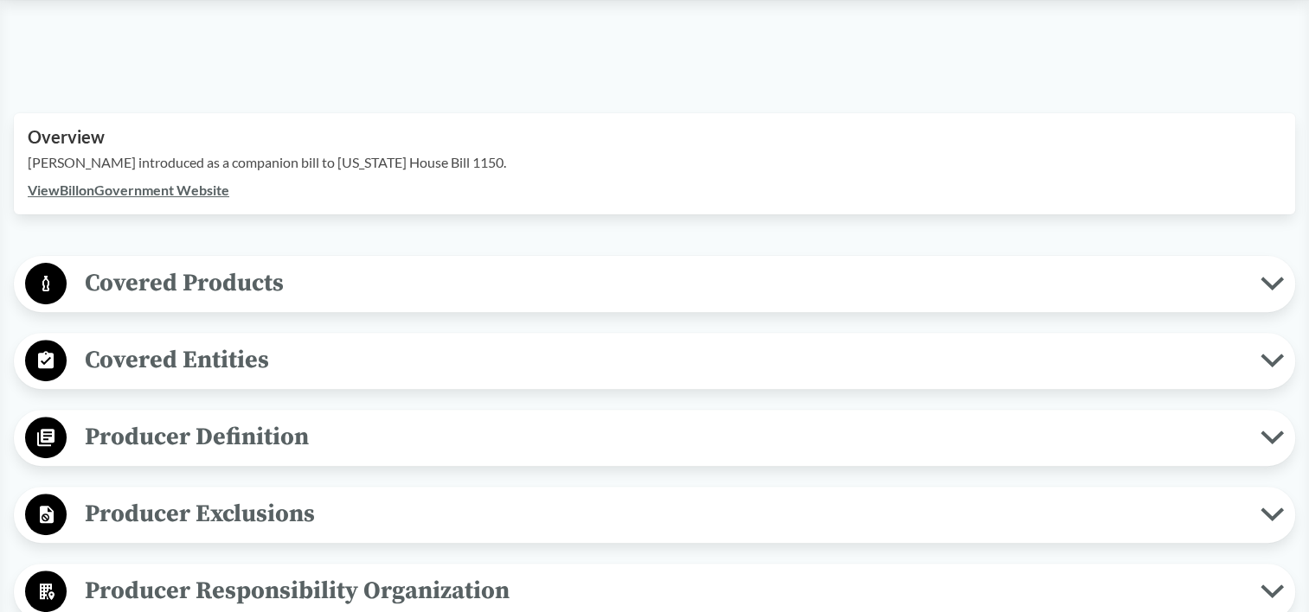
click at [205, 266] on span "Covered Products" at bounding box center [664, 283] width 1194 height 39
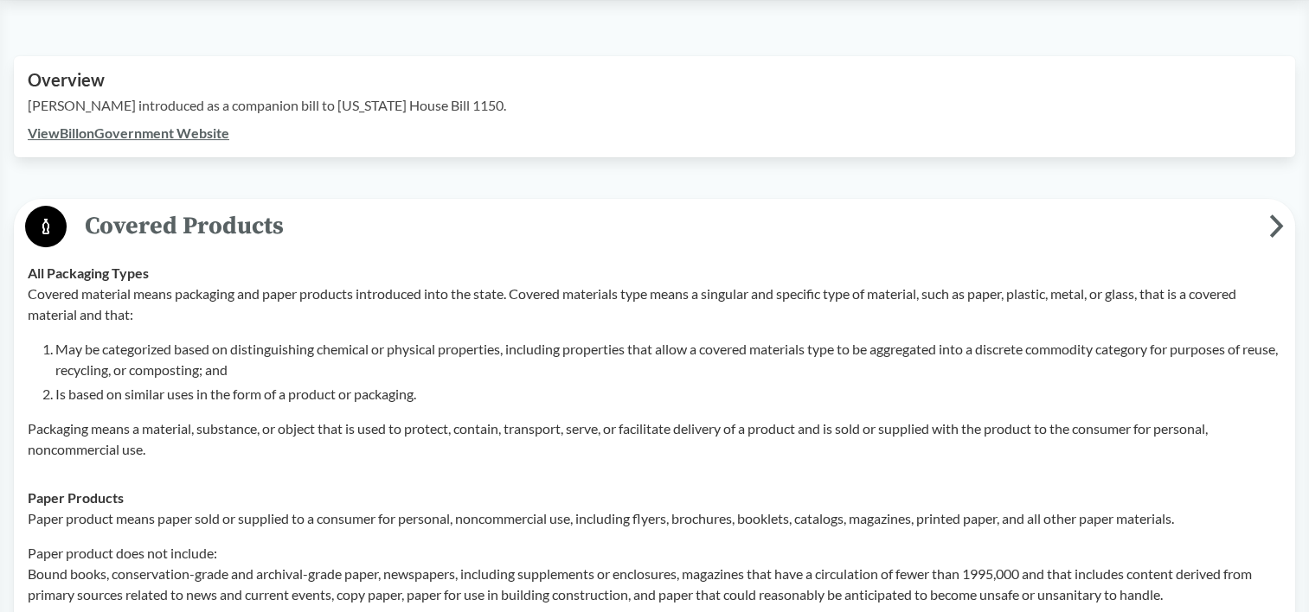
scroll to position [692, 0]
